Goal: Task Accomplishment & Management: Complete application form

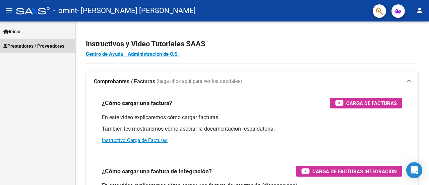
click at [36, 46] on span "Prestadores / Proveedores" at bounding box center [33, 45] width 61 height 7
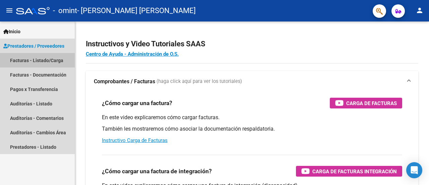
click at [39, 60] on link "Facturas - Listado/Carga" at bounding box center [37, 60] width 75 height 14
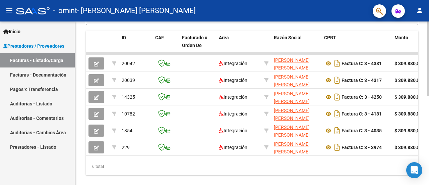
scroll to position [179, 0]
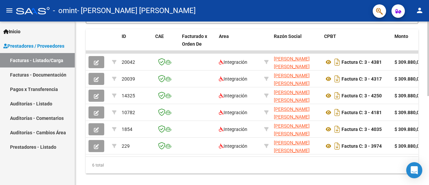
click at [427, 130] on div "Video tutorial PRESTADORES -> Listado de CPBTs Emitidos por Prestadores / Prove…" at bounding box center [253, 18] width 356 height 353
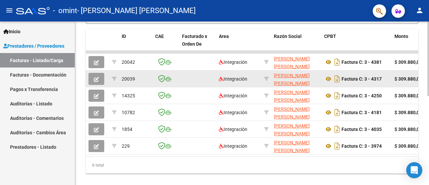
click at [360, 83] on div "Factura C: 3 - 4317" at bounding box center [356, 78] width 65 height 11
click at [362, 78] on strong "Factura C: 3 - 4317" at bounding box center [362, 78] width 40 height 5
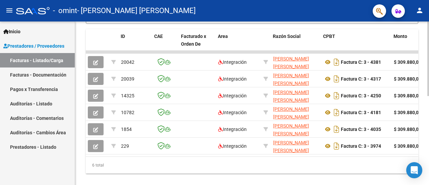
scroll to position [0, 0]
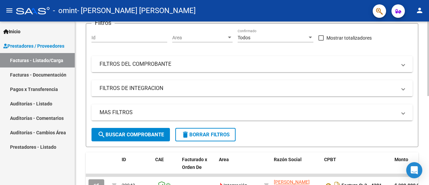
click at [421, 64] on div "Video tutorial PRESTADORES -> Listado de CPBTs Emitidos por Prestadores / Prove…" at bounding box center [253, 141] width 356 height 353
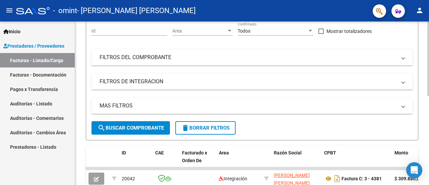
click at [166, 57] on mat-panel-title "FILTROS DEL COMPROBANTE" at bounding box center [248, 57] width 297 height 7
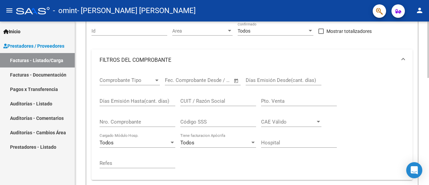
click at [170, 59] on mat-panel-title "FILTROS DEL COMPROBANTE" at bounding box center [248, 59] width 297 height 7
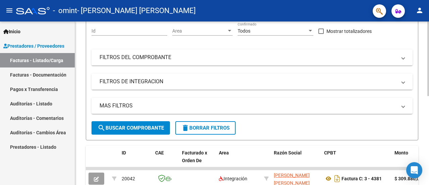
click at [172, 83] on mat-panel-title "FILTROS DE INTEGRACION" at bounding box center [248, 81] width 297 height 7
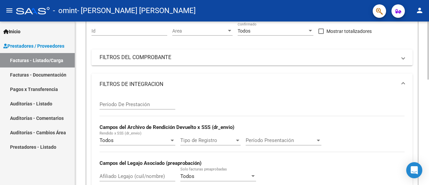
click at [172, 83] on mat-panel-title "FILTROS DE INTEGRACION" at bounding box center [248, 83] width 297 height 7
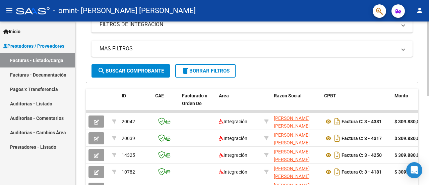
scroll to position [121, 0]
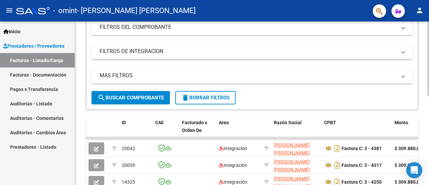
click at [429, 91] on div at bounding box center [428, 102] width 2 height 74
click at [339, 74] on mat-panel-title "MAS FILTROS" at bounding box center [248, 75] width 297 height 7
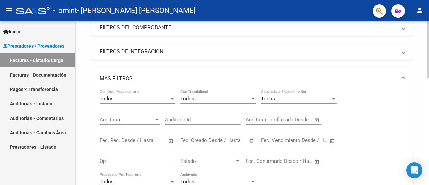
click at [337, 77] on mat-panel-title "MAS FILTROS" at bounding box center [248, 78] width 297 height 7
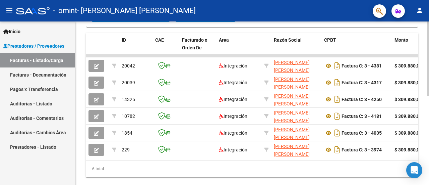
click at [428, 132] on div at bounding box center [428, 141] width 2 height 74
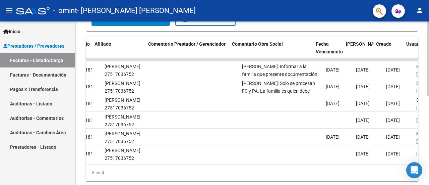
scroll to position [0, 923]
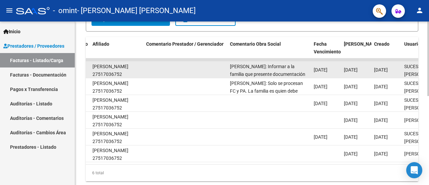
click at [248, 69] on div "[PERSON_NAME]: Informar a la familia que presente documentación para extender p…" at bounding box center [269, 70] width 78 height 14
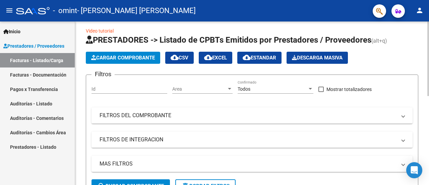
scroll to position [0, 0]
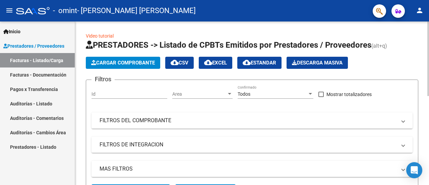
click at [429, 35] on div at bounding box center [428, 58] width 2 height 74
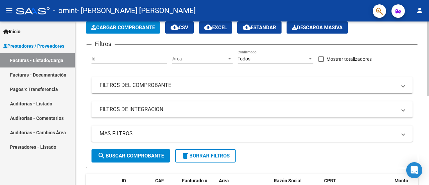
scroll to position [36, 0]
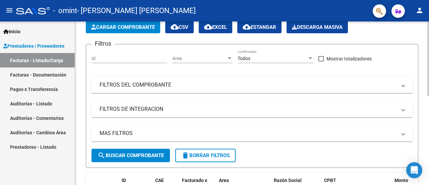
click at [429, 60] on div at bounding box center [428, 75] width 2 height 74
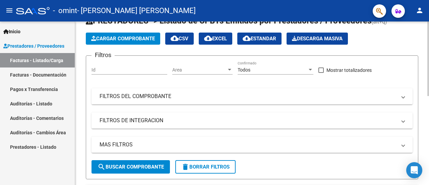
click at [429, 55] on div at bounding box center [428, 70] width 2 height 74
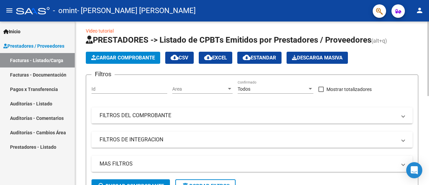
scroll to position [0, 0]
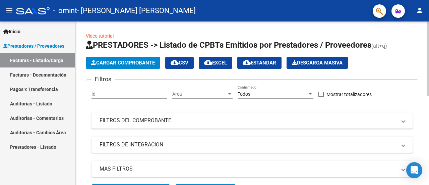
click at [429, 22] on div at bounding box center [428, 58] width 2 height 74
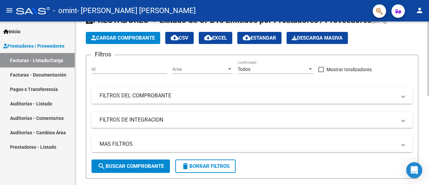
click at [427, 37] on div at bounding box center [428, 70] width 2 height 74
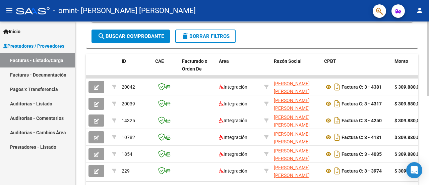
scroll to position [151, 0]
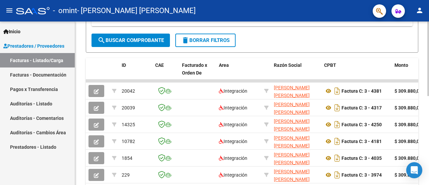
click at [427, 139] on div "Video tutorial PRESTADORES -> Listado de CPBTs Emitidos por Prestadores / Prove…" at bounding box center [253, 47] width 356 height 353
click at [427, 139] on div "Video tutorial PRESTADORES -> Listado de CPBTs Emitidos por Prestadores / Prove…" at bounding box center [252, 47] width 354 height 353
drag, startPoint x: 427, startPoint y: 139, endPoint x: 429, endPoint y: 112, distance: 26.6
click at [429, 112] on div "Video tutorial PRESTADORES -> Listado de CPBTs Emitidos por Prestadores / Prove…" at bounding box center [253, 47] width 356 height 353
click at [429, 101] on div at bounding box center [428, 129] width 2 height 74
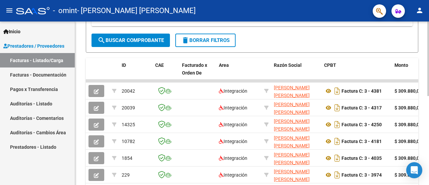
scroll to position [147, 0]
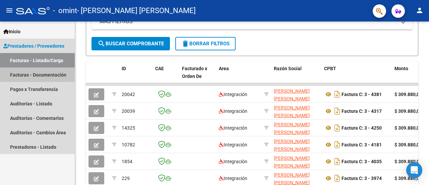
click at [40, 79] on link "Facturas - Documentación" at bounding box center [37, 74] width 75 height 14
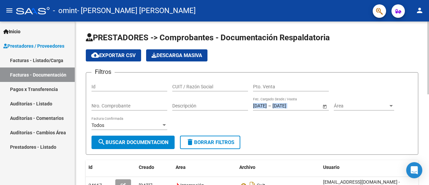
click at [429, 39] on div at bounding box center [428, 57] width 2 height 73
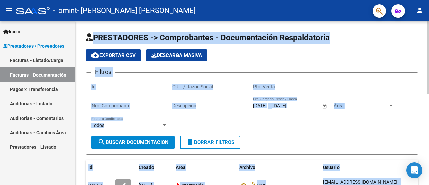
click at [285, 53] on div "cloud_download Exportar CSV Descarga Masiva" at bounding box center [252, 55] width 333 height 12
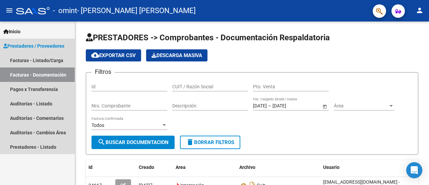
click at [42, 44] on span "Prestadores / Proveedores" at bounding box center [33, 45] width 61 height 7
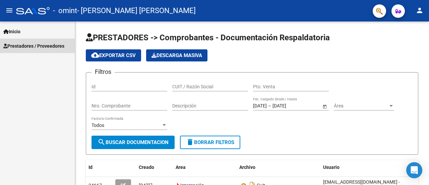
click at [42, 44] on span "Prestadores / Proveedores" at bounding box center [33, 45] width 61 height 7
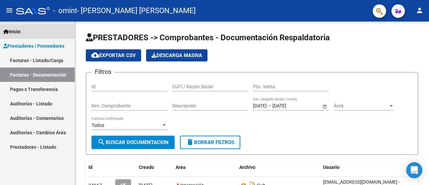
click at [34, 30] on link "Inicio" at bounding box center [37, 31] width 75 height 14
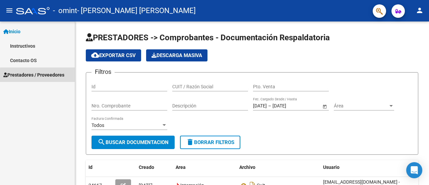
click at [52, 76] on span "Prestadores / Proveedores" at bounding box center [33, 74] width 61 height 7
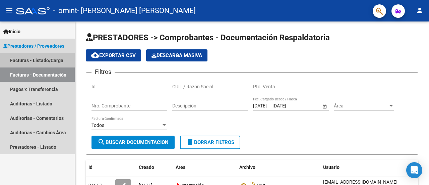
click at [56, 58] on link "Facturas - Listado/Carga" at bounding box center [37, 60] width 75 height 14
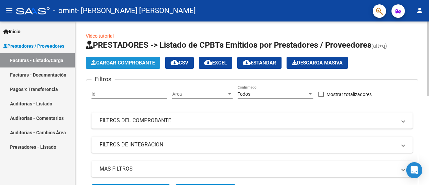
click at [113, 61] on span "Cargar Comprobante" at bounding box center [123, 63] width 64 height 6
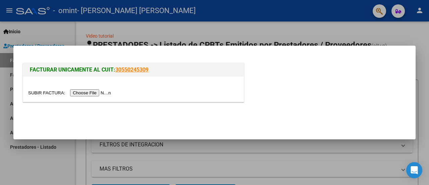
click at [174, 29] on div at bounding box center [214, 92] width 429 height 185
